Goal: Navigation & Orientation: Find specific page/section

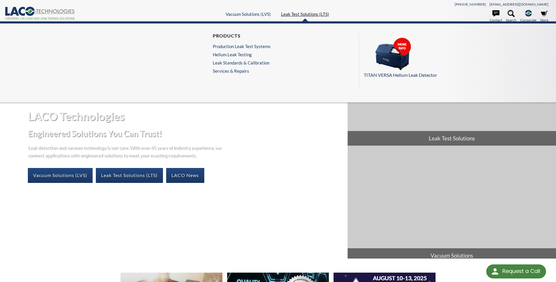
click at [301, 14] on link "Leak Test Solutions (LTS)" at bounding box center [305, 13] width 48 height 5
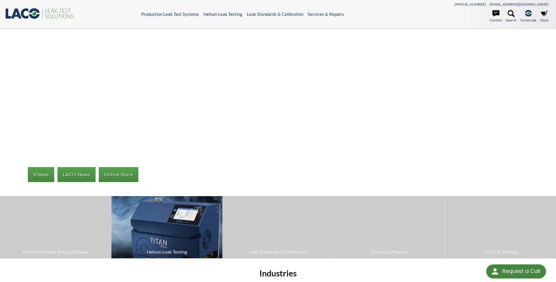
click at [165, 234] on img at bounding box center [166, 227] width 111 height 62
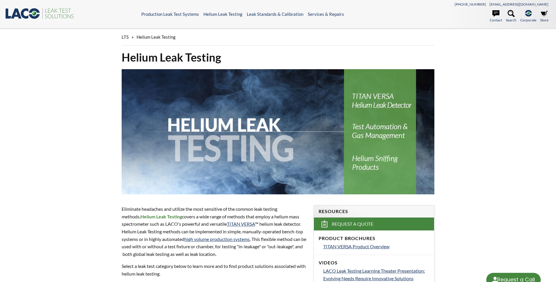
select select "Language Translate Widget"
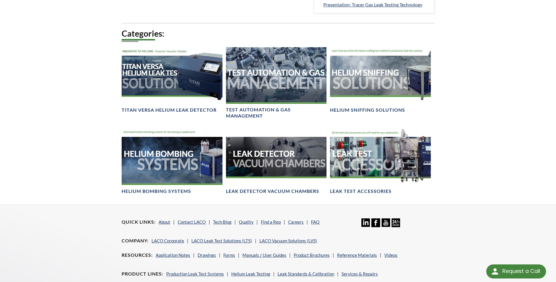
scroll to position [410, 0]
